Goal: Task Accomplishment & Management: Complete application form

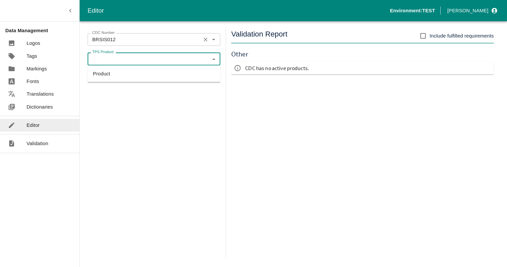
click at [196, 44] on div "BRSIS012 CDC Number" at bounding box center [154, 39] width 133 height 13
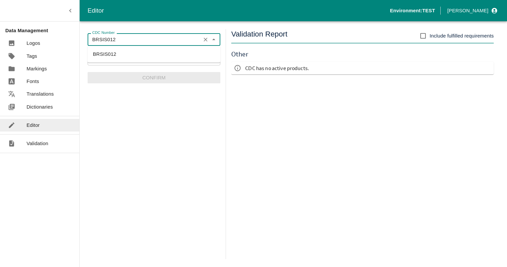
click at [176, 43] on input "BRSIS012" at bounding box center [144, 39] width 109 height 9
click at [100, 52] on li "BRDI0040" at bounding box center [154, 53] width 133 height 11
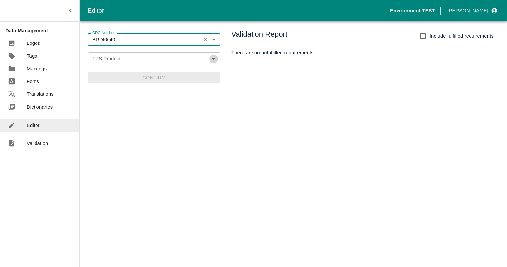
click at [214, 58] on icon "Open" at bounding box center [213, 58] width 7 height 7
type input "BRDI0040"
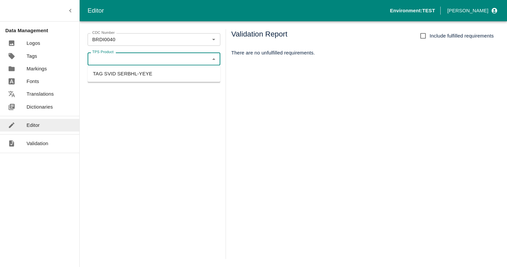
click at [135, 75] on li "TAG SVID SERBHL-YEYE" at bounding box center [154, 73] width 133 height 11
type input "TAG SVID SERBHL-YEYE"
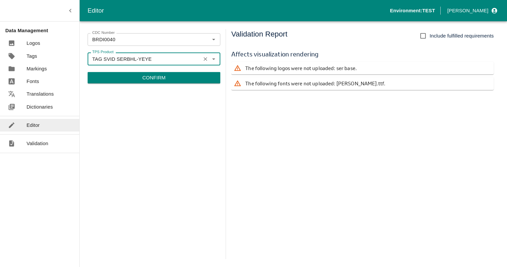
click at [159, 80] on p "Confirm" at bounding box center [153, 77] width 23 height 7
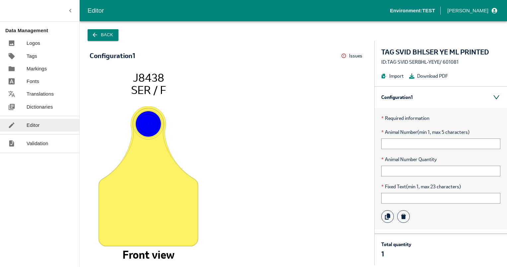
scroll to position [20, 0]
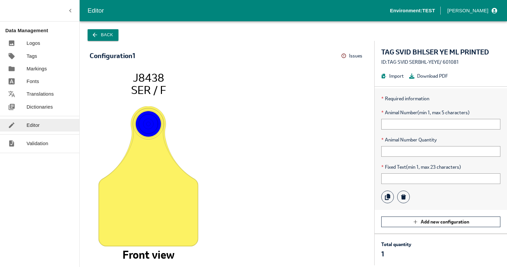
click at [358, 57] on button "Issues" at bounding box center [352, 56] width 23 height 10
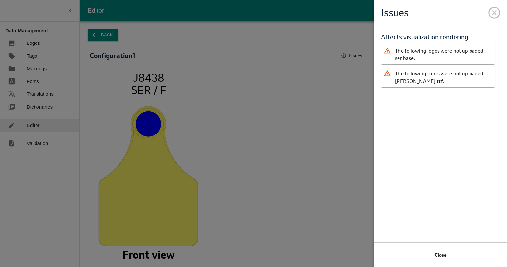
click at [492, 14] on span at bounding box center [494, 11] width 12 height 12
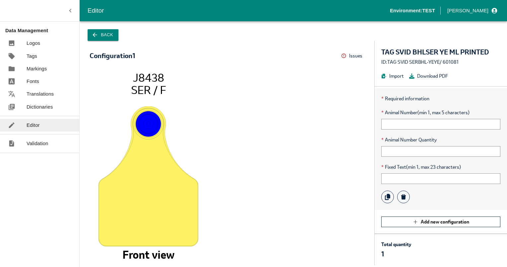
click at [36, 42] on p "Logos" at bounding box center [34, 42] width 14 height 7
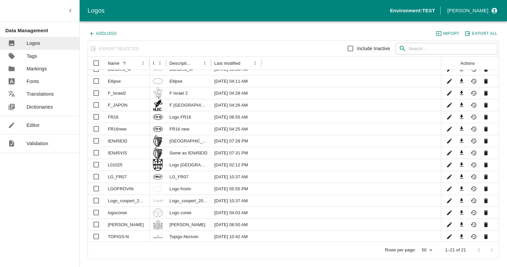
scroll to position [73, 0]
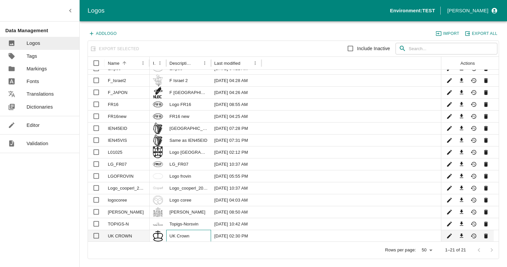
click at [173, 234] on div "UK Crown" at bounding box center [188, 236] width 45 height 12
checkbox input "true"
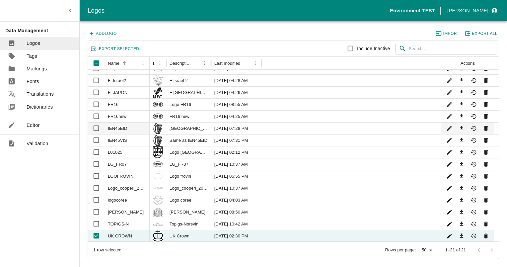
scroll to position [0, 0]
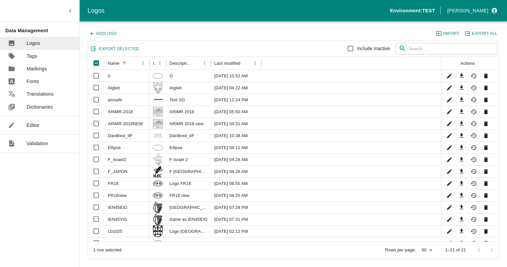
click at [35, 59] on p "Tags" at bounding box center [32, 55] width 11 height 7
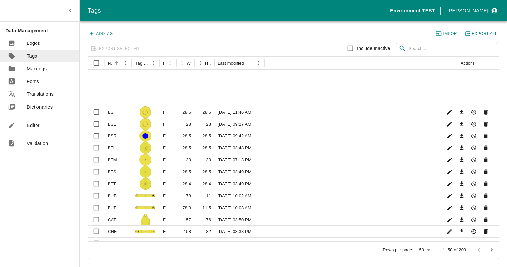
scroll to position [396, 0]
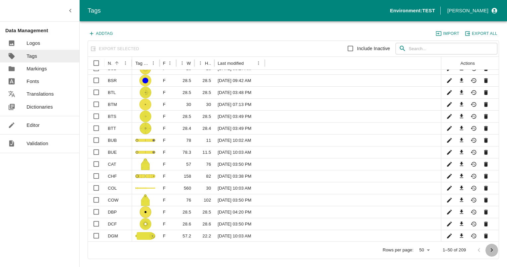
click at [494, 248] on icon "Go to next page" at bounding box center [491, 249] width 7 height 7
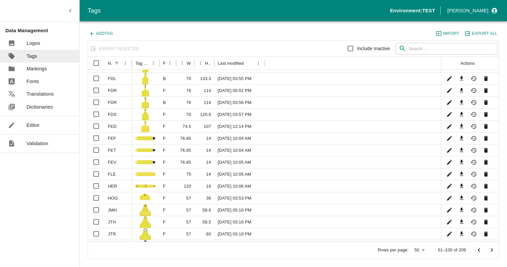
scroll to position [396, 0]
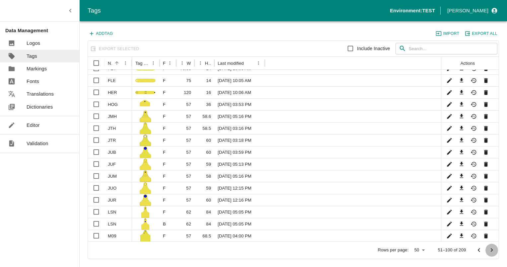
click at [490, 251] on icon "Go to next page" at bounding box center [491, 249] width 7 height 7
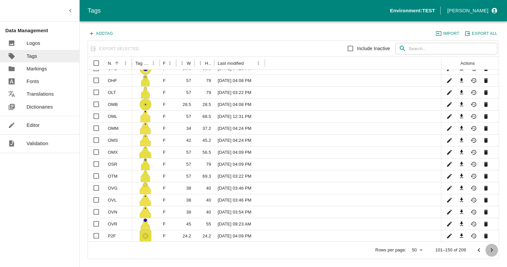
click at [490, 251] on icon "Go to next page" at bounding box center [491, 249] width 7 height 7
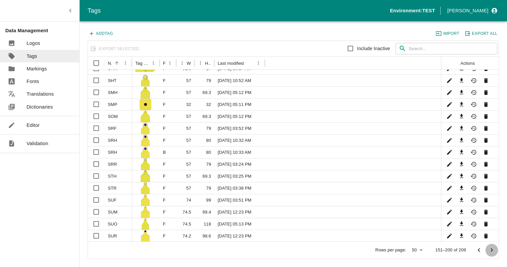
click at [493, 248] on icon "Go to next page" at bounding box center [491, 249] width 7 height 7
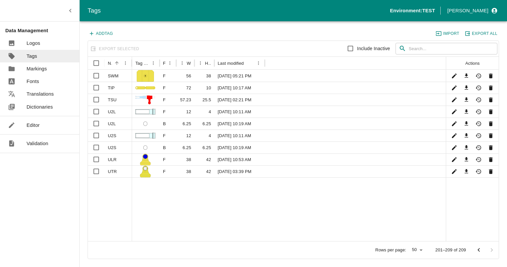
click at [478, 251] on icon "Go to previous page" at bounding box center [478, 249] width 7 height 7
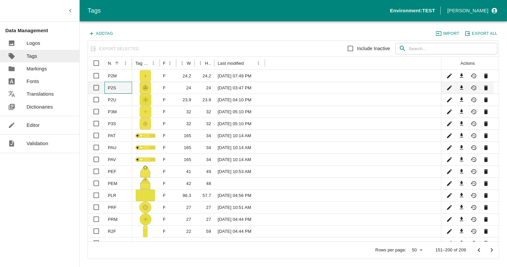
click at [112, 87] on div "P2S" at bounding box center [119, 88] width 28 height 12
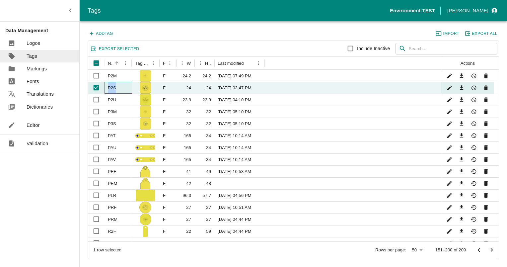
click at [112, 87] on div "P2S" at bounding box center [119, 88] width 28 height 12
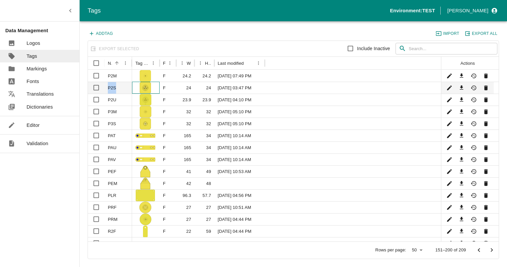
drag, startPoint x: 112, startPoint y: 87, endPoint x: 143, endPoint y: 87, distance: 30.9
click at [143, 87] on img at bounding box center [146, 88] width 12 height 12
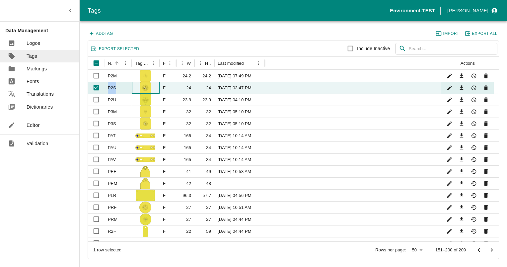
click at [143, 87] on img at bounding box center [146, 88] width 12 height 12
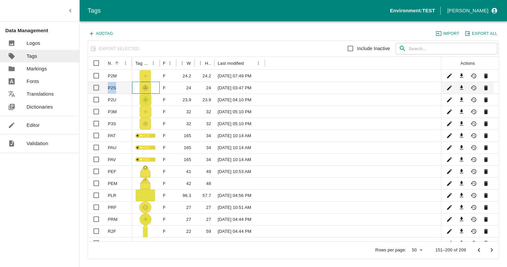
click at [145, 88] on img at bounding box center [146, 88] width 12 height 12
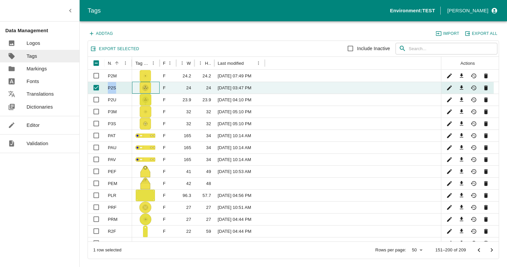
click at [145, 88] on img at bounding box center [146, 88] width 12 height 12
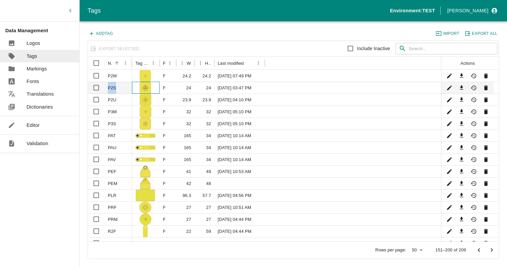
click at [145, 88] on img at bounding box center [146, 88] width 12 height 12
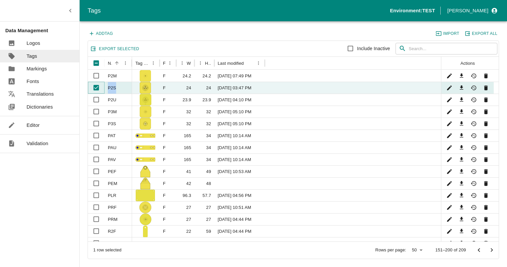
click at [95, 90] on input "Unselect row" at bounding box center [96, 87] width 13 height 13
checkbox input "false"
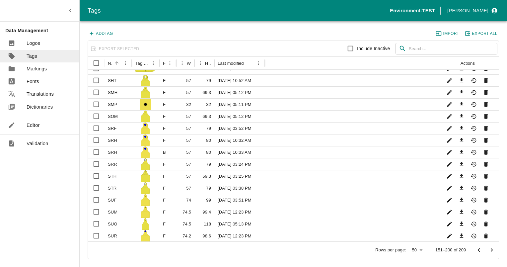
click at [479, 250] on icon "Go to previous page" at bounding box center [478, 249] width 7 height 7
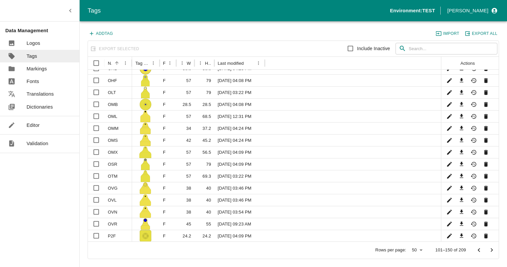
click at [478, 248] on icon "Go to previous page" at bounding box center [478, 249] width 7 height 7
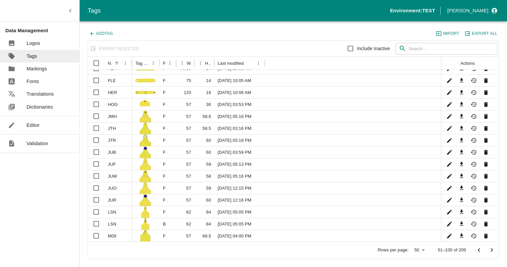
drag, startPoint x: 478, startPoint y: 250, endPoint x: 432, endPoint y: 243, distance: 45.7
click at [478, 250] on icon "Go to previous page" at bounding box center [478, 249] width 7 height 7
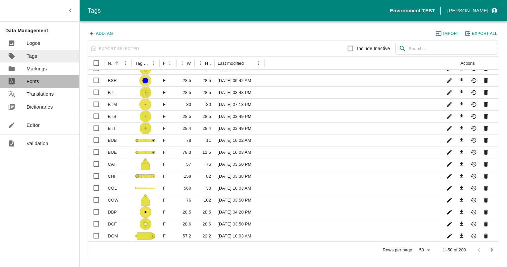
click at [35, 82] on p "Fonts" at bounding box center [33, 81] width 13 height 7
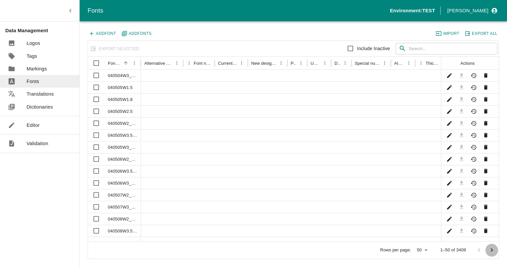
click at [492, 250] on icon "Go to next page" at bounding box center [491, 249] width 7 height 7
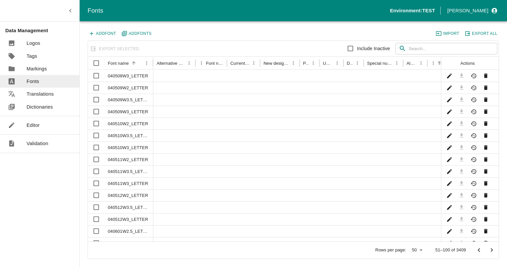
click at [492, 250] on icon "Go to next page" at bounding box center [491, 249] width 7 height 7
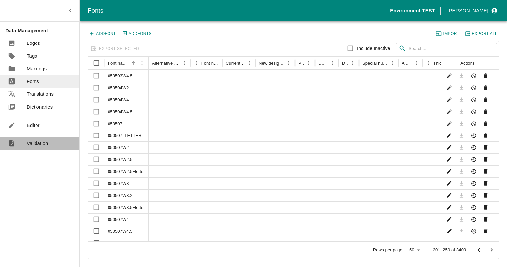
click at [37, 141] on p "Validation" at bounding box center [38, 143] width 22 height 7
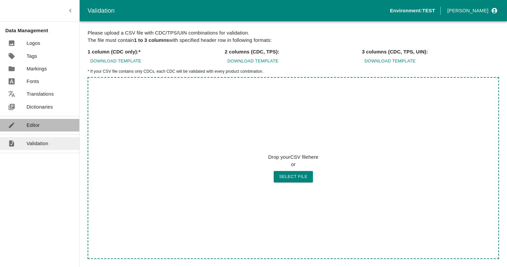
click at [37, 126] on p "Editor" at bounding box center [33, 124] width 13 height 7
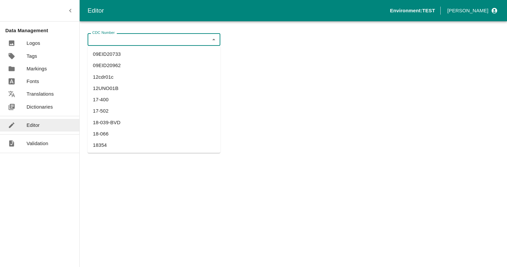
click at [128, 37] on input "CDC Number" at bounding box center [149, 39] width 118 height 9
type input "b"
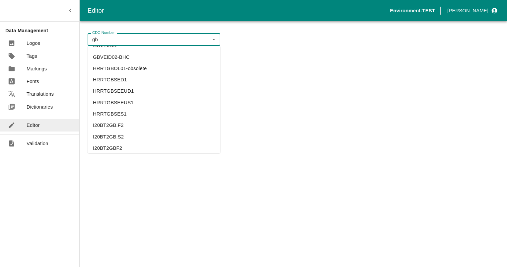
click at [107, 57] on li "GBVEID02-BHC" at bounding box center [154, 56] width 133 height 11
type input "GBVEID02-BHC"
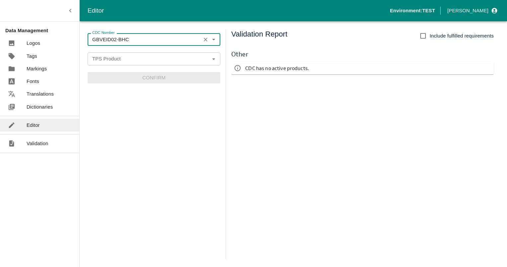
click at [205, 40] on icon "Clear" at bounding box center [205, 40] width 6 height 6
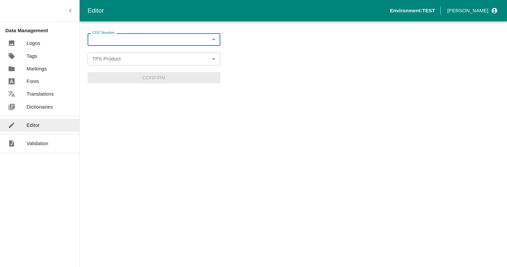
click at [138, 41] on input "CDC Number" at bounding box center [149, 39] width 118 height 9
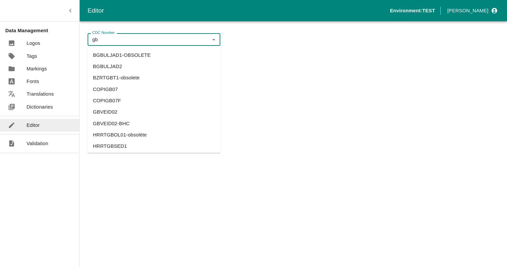
click at [110, 110] on li "GBVEID02" at bounding box center [154, 112] width 133 height 11
type input "GBVEID02"
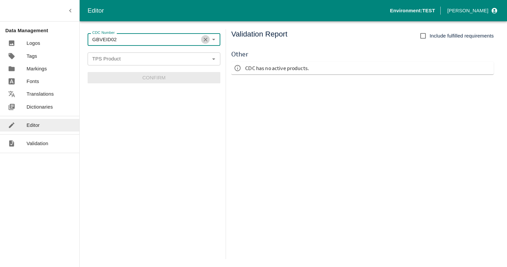
drag, startPoint x: 204, startPoint y: 39, endPoint x: 167, endPoint y: 36, distance: 36.7
click at [204, 39] on icon "Clear" at bounding box center [205, 40] width 6 height 6
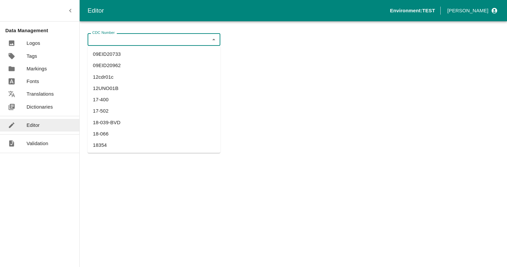
click at [163, 35] on input "CDC Number" at bounding box center [149, 39] width 118 height 9
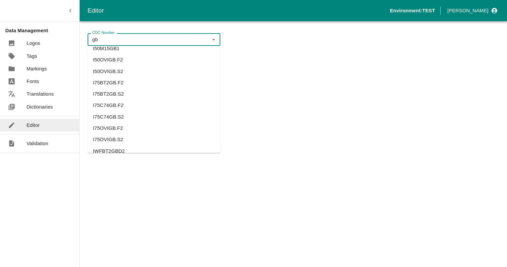
scroll to position [379, 0]
click at [103, 73] on li "I75BT2GB.F2" at bounding box center [154, 72] width 133 height 11
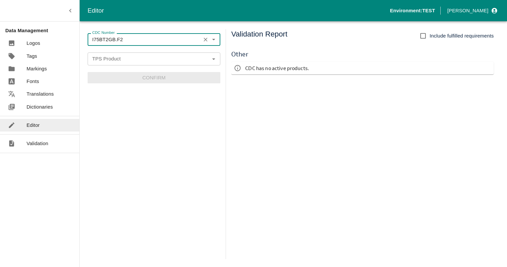
type input "I75BT2GB.F2"
